Goal: Information Seeking & Learning: Learn about a topic

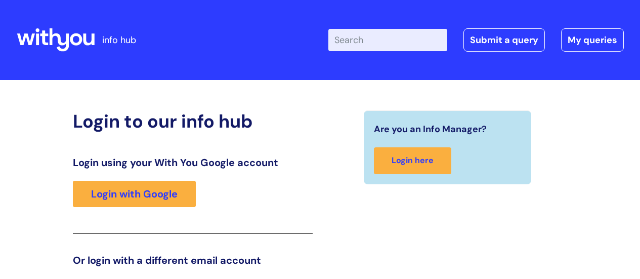
scroll to position [154, 0]
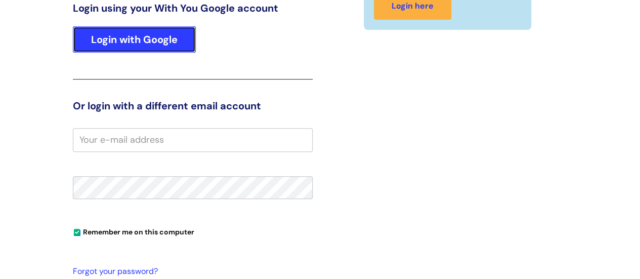
click at [174, 41] on link "Login with Google" at bounding box center [134, 39] width 123 height 26
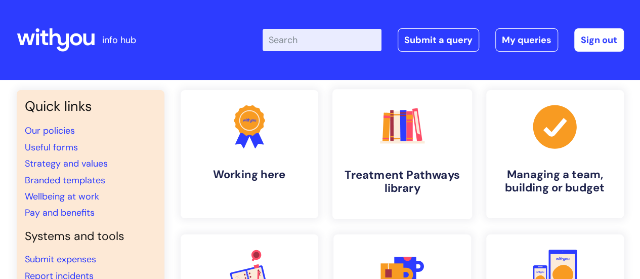
click at [397, 129] on rect at bounding box center [396, 126] width 7 height 30
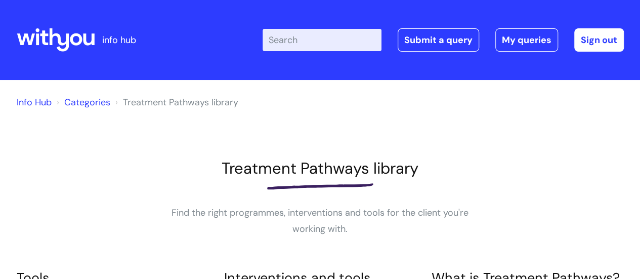
click at [298, 38] on input "Enter your search term here..." at bounding box center [322, 40] width 119 height 22
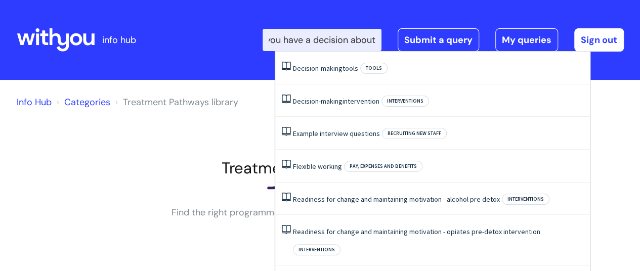
scroll to position [0, 14]
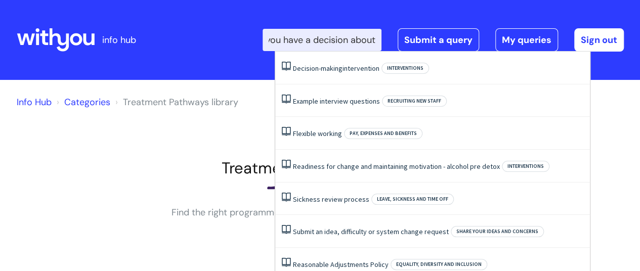
type input "you have a decision about"
click button "Search" at bounding box center [0, 0] width 0 height 0
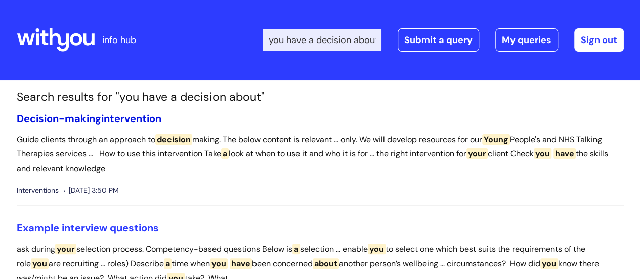
click at [133, 119] on link "Decision-making intervention" at bounding box center [89, 118] width 145 height 13
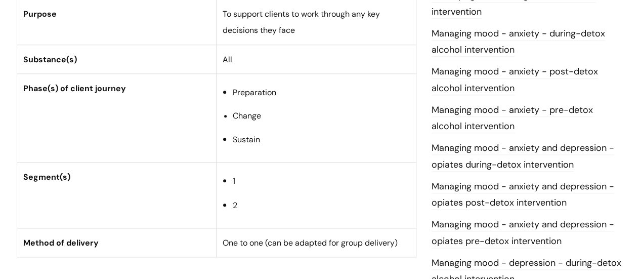
scroll to position [484, 0]
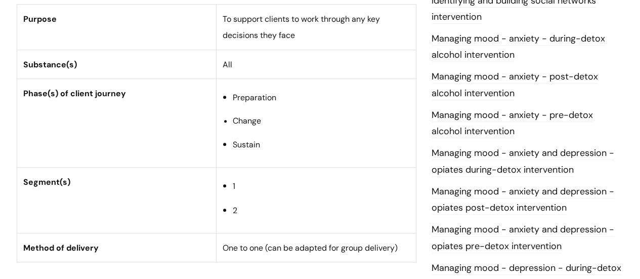
click at [231, 100] on td "Preparation Change Sustain" at bounding box center [317, 123] width 200 height 89
drag, startPoint x: 231, startPoint y: 100, endPoint x: 296, endPoint y: 149, distance: 81.7
click at [296, 149] on td "Preparation Change Sustain" at bounding box center [317, 123] width 200 height 89
copy ul "Preparation Change Sustain"
drag, startPoint x: 219, startPoint y: 182, endPoint x: 267, endPoint y: 219, distance: 60.3
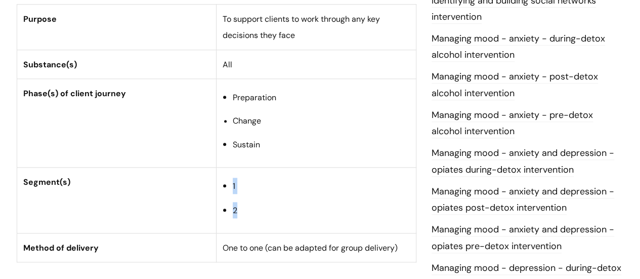
click at [267, 219] on td "1 2" at bounding box center [317, 200] width 200 height 66
copy ul "1 2"
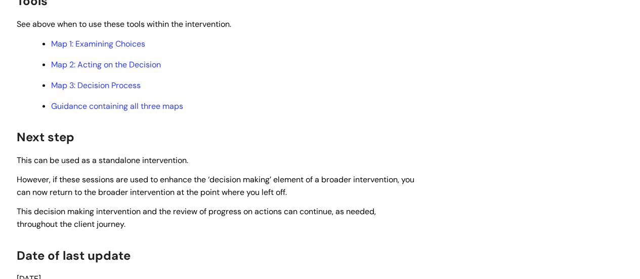
scroll to position [2997, 0]
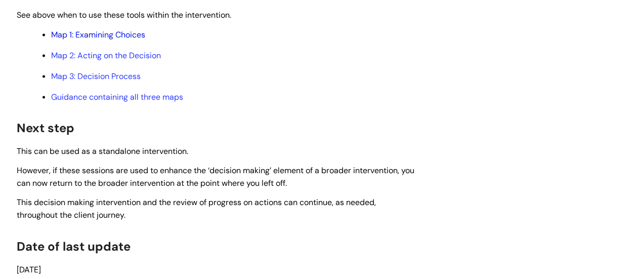
click at [119, 34] on link "Map 1: Examining Choices" at bounding box center [98, 34] width 94 height 11
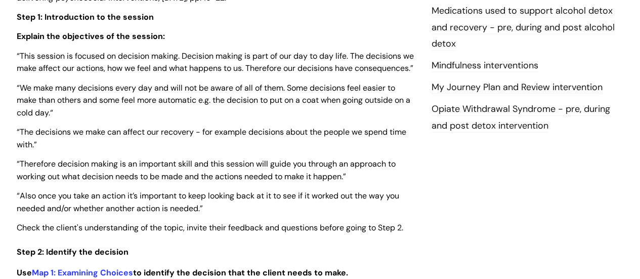
scroll to position [1171, 0]
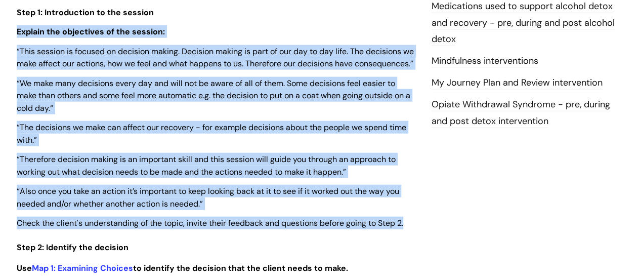
drag, startPoint x: 16, startPoint y: 24, endPoint x: 439, endPoint y: 219, distance: 465.7
copy div "Explain the objectives of the session: “This session is focused on decision mak…"
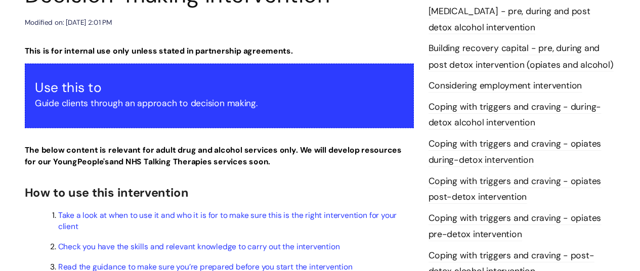
scroll to position [0, 0]
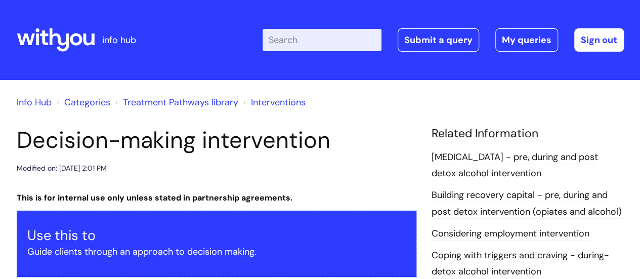
click at [307, 40] on input "Enter your search term here..." at bounding box center [322, 40] width 119 height 22
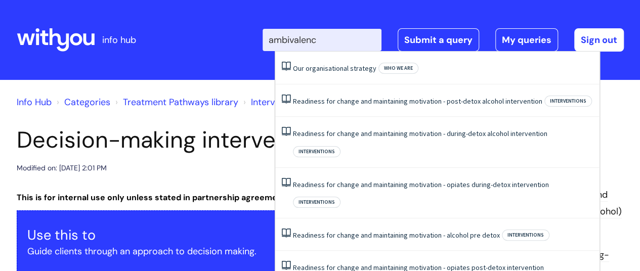
type input "ambivalence"
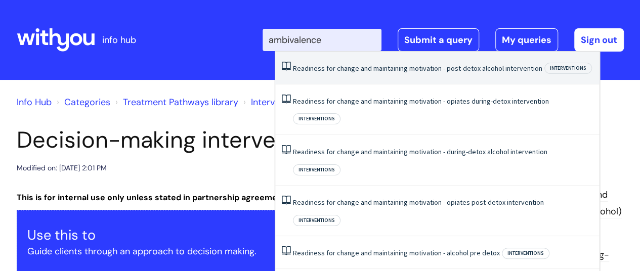
click at [339, 66] on link "Readiness for change and maintaining motivation - post-detox alcohol interventi…" at bounding box center [418, 68] width 250 height 9
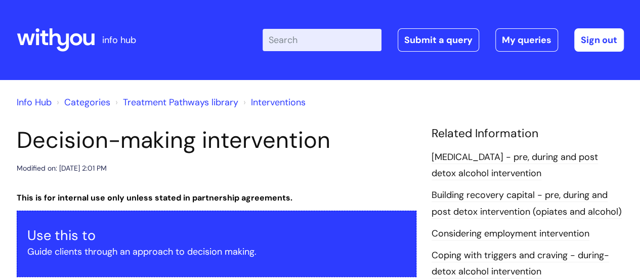
click at [323, 39] on input "Enter your search term here..." at bounding box center [322, 40] width 119 height 22
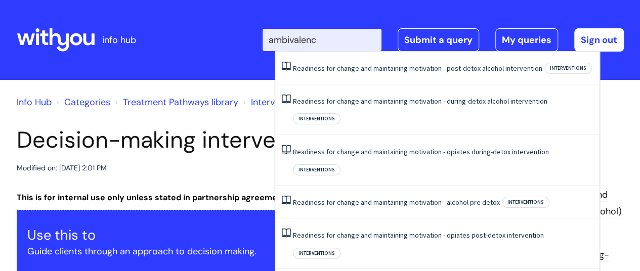
type input "ambivalence"
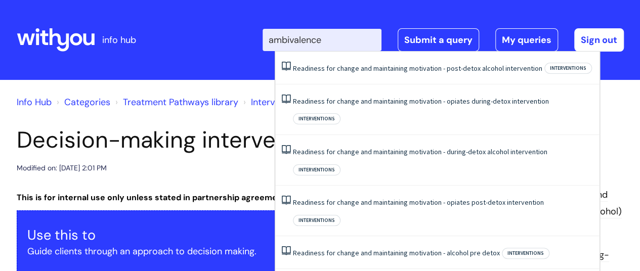
click at [330, 43] on input "ambivalence" at bounding box center [322, 40] width 119 height 22
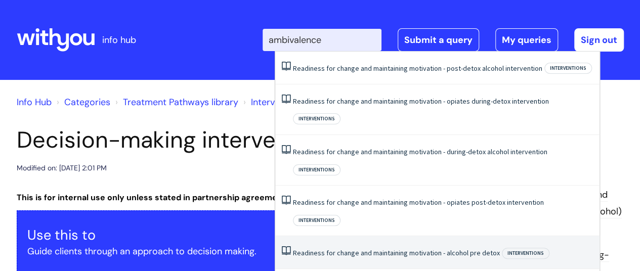
click at [338, 249] on link "Readiness for change and maintaining motivation - alcohol pre detox" at bounding box center [396, 253] width 207 height 9
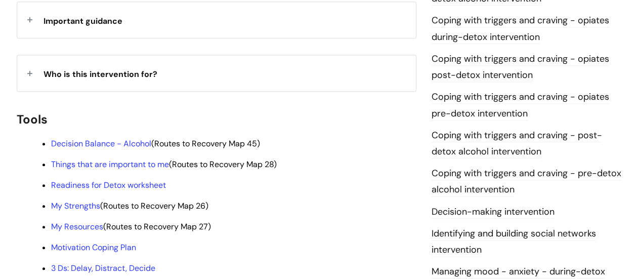
scroll to position [278, 0]
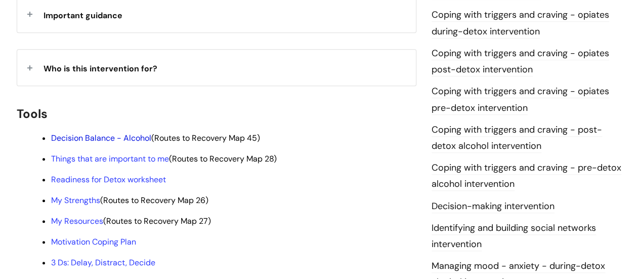
click at [111, 133] on link "Decision Balance - Alcohol" at bounding box center [101, 138] width 100 height 11
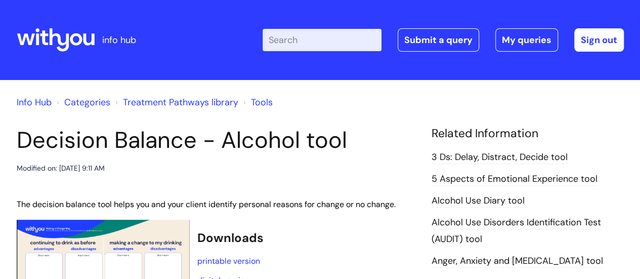
click at [499, 18] on div "Enter your search term here... Search Submit a query My queries Welcome [PERSON…" at bounding box center [396, 40] width 457 height 60
